Goal: Task Accomplishment & Management: Use online tool/utility

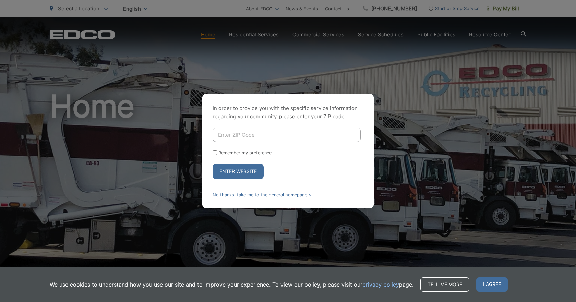
click at [290, 135] on input "Enter ZIP Code" at bounding box center [287, 135] width 148 height 14
click at [238, 175] on button "Enter Website" at bounding box center [238, 171] width 51 height 16
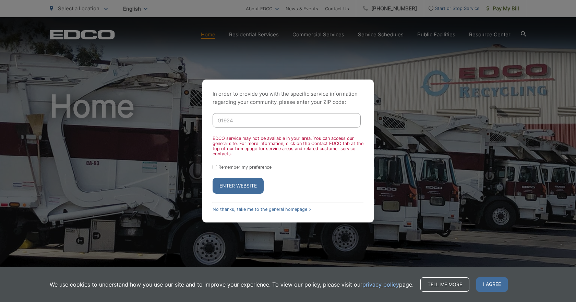
drag, startPoint x: 235, startPoint y: 122, endPoint x: 243, endPoint y: 121, distance: 8.3
click at [236, 122] on input "91924" at bounding box center [287, 120] width 148 height 14
type input "9"
type input "91942"
click at [244, 189] on button "Enter Website" at bounding box center [238, 186] width 51 height 16
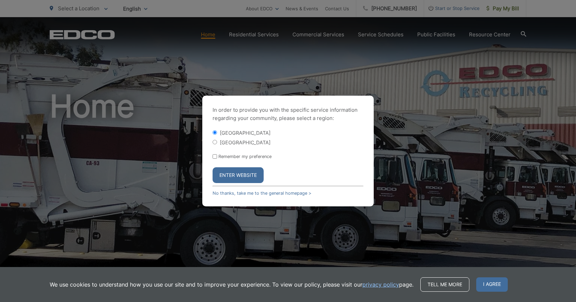
click at [251, 177] on button "Enter Website" at bounding box center [238, 175] width 51 height 16
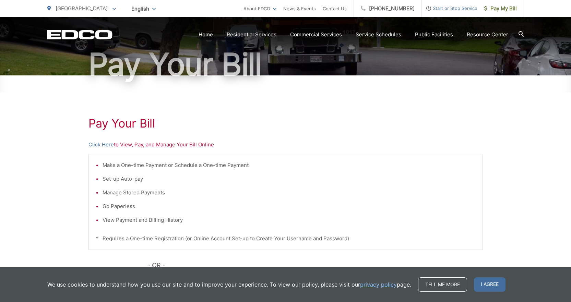
scroll to position [69, 0]
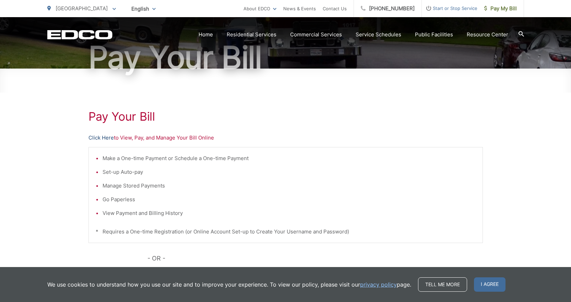
click at [103, 136] on link "Click Here" at bounding box center [100, 138] width 25 height 8
